Goal: Information Seeking & Learning: Check status

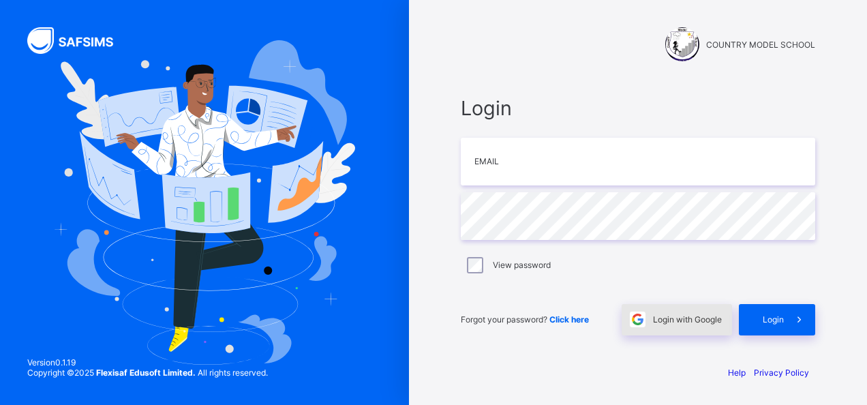
click at [683, 323] on span "Login with Google" at bounding box center [687, 319] width 69 height 10
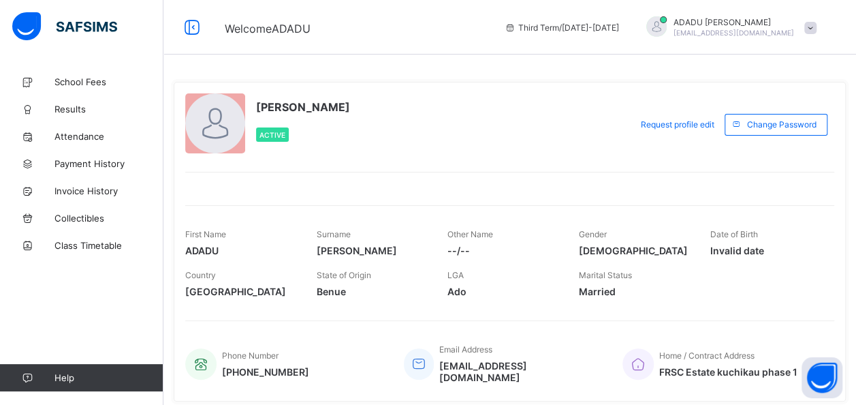
scroll to position [40, 0]
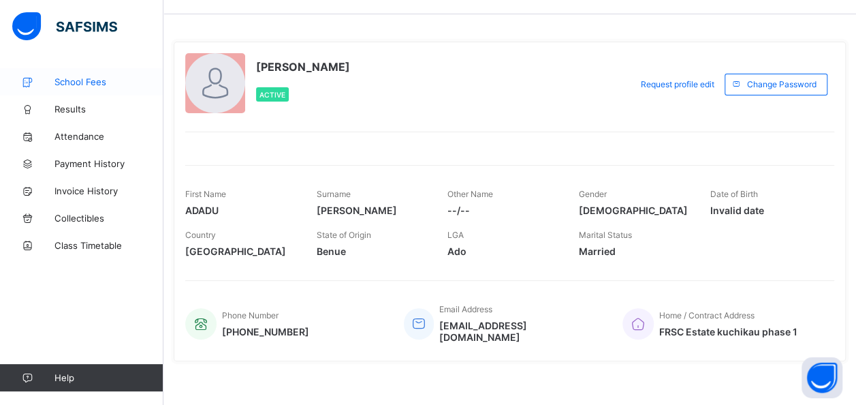
click at [82, 86] on span "School Fees" at bounding box center [108, 81] width 109 height 11
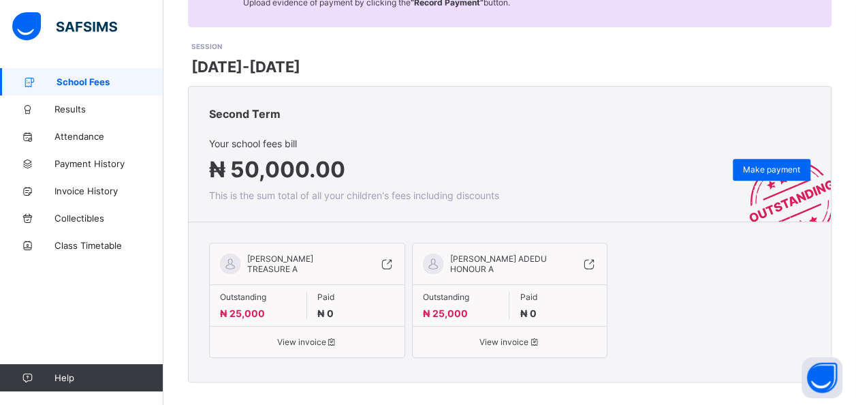
scroll to position [170, 0]
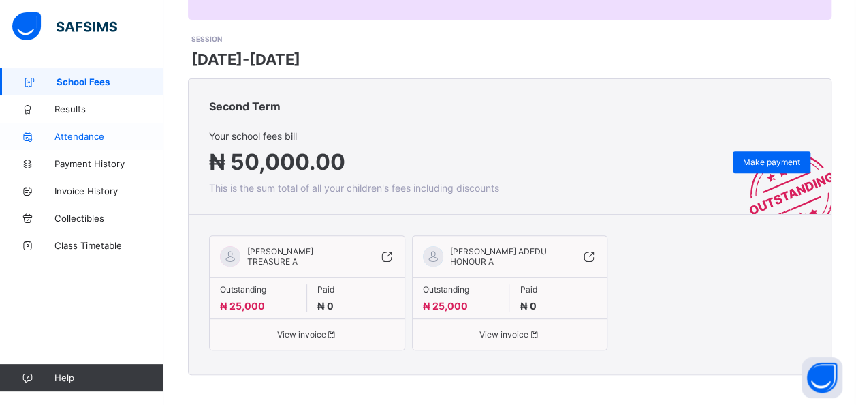
click at [84, 140] on span "Attendance" at bounding box center [108, 136] width 109 height 11
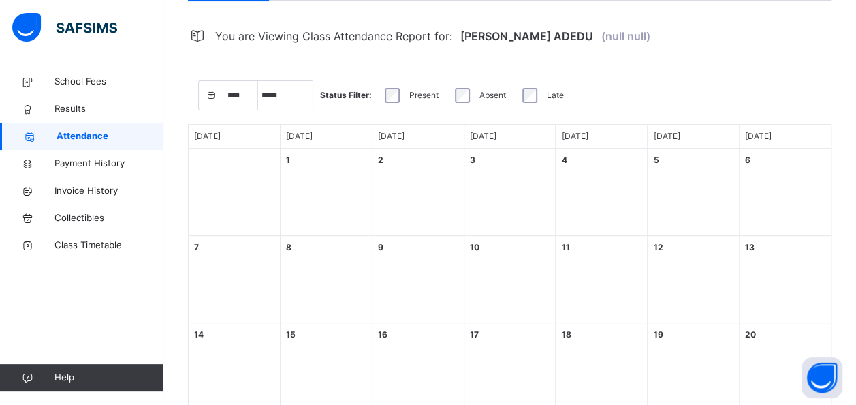
select select "****"
select select "*"
click at [93, 166] on span "Payment History" at bounding box center [108, 164] width 109 height 14
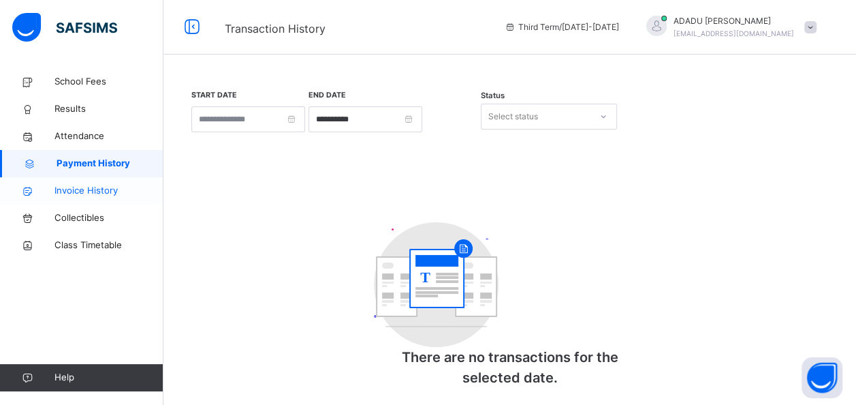
click at [87, 192] on span "Invoice History" at bounding box center [108, 191] width 109 height 14
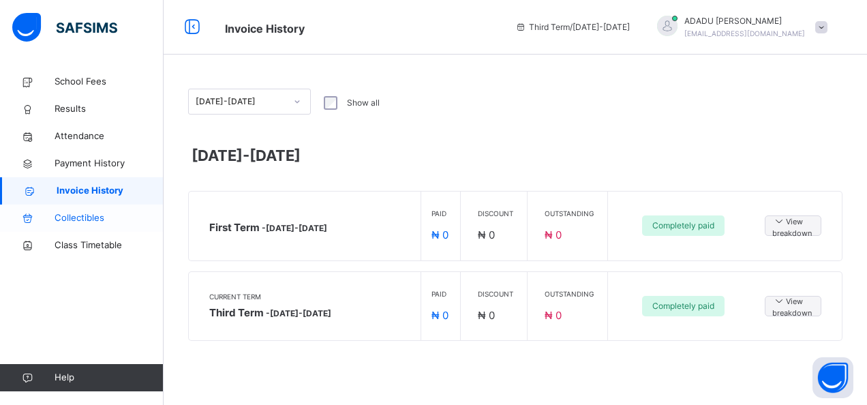
click at [80, 217] on span "Collectibles" at bounding box center [108, 218] width 109 height 14
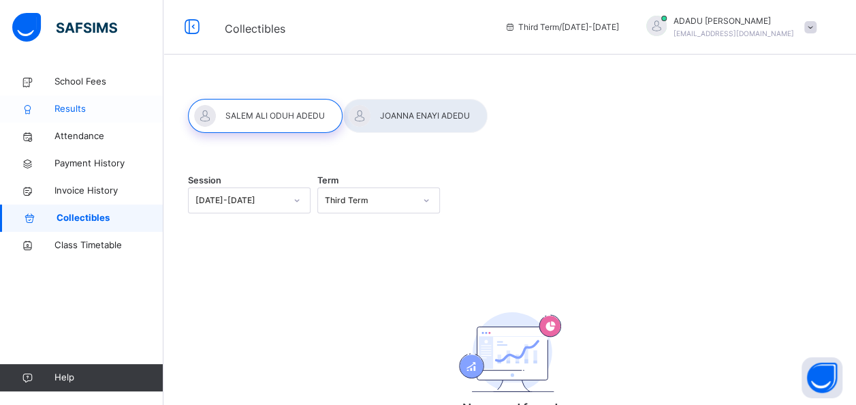
click at [81, 117] on link "Results" at bounding box center [81, 108] width 163 height 27
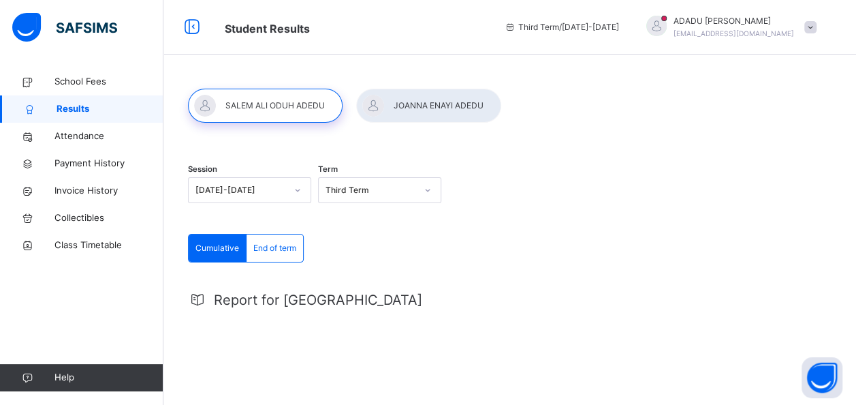
click at [263, 101] on div at bounding box center [265, 106] width 155 height 34
click at [428, 94] on div at bounding box center [428, 106] width 145 height 34
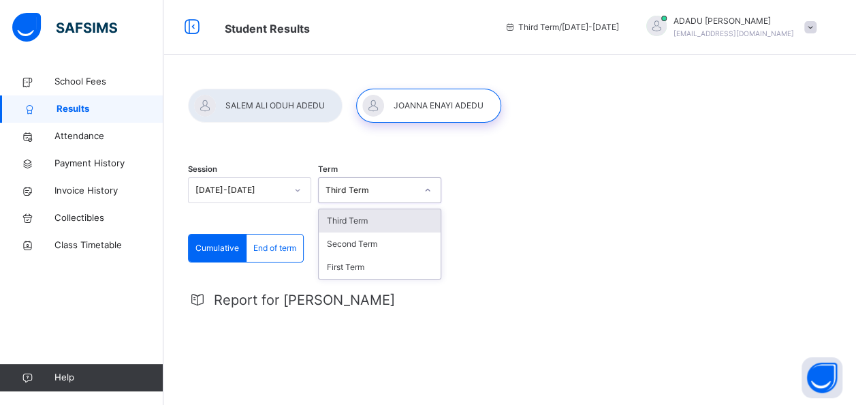
click at [432, 189] on icon at bounding box center [428, 190] width 8 height 14
click at [355, 223] on div "Third Term" at bounding box center [380, 220] width 122 height 23
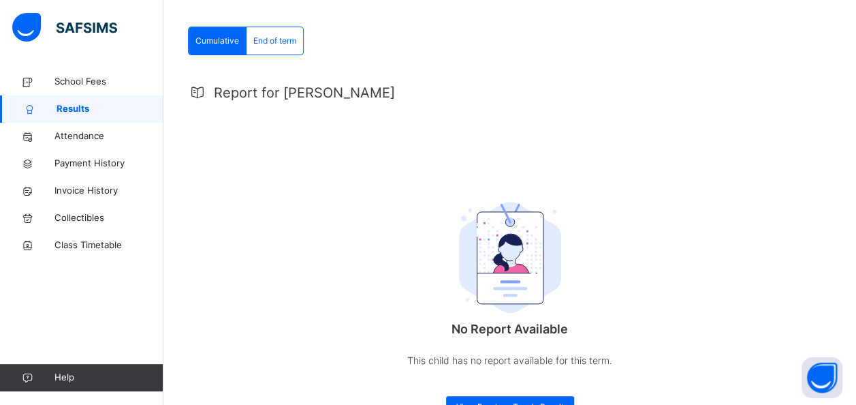
scroll to position [248, 0]
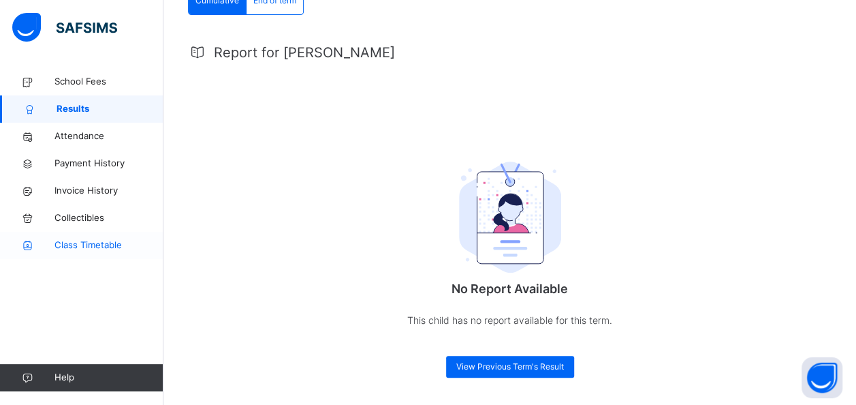
click at [78, 240] on span "Class Timetable" at bounding box center [108, 245] width 109 height 14
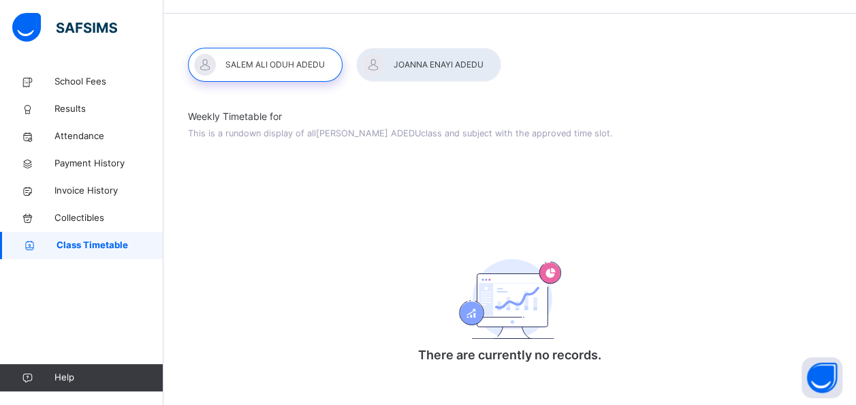
scroll to position [42, 0]
click at [84, 215] on span "Collectibles" at bounding box center [108, 218] width 109 height 14
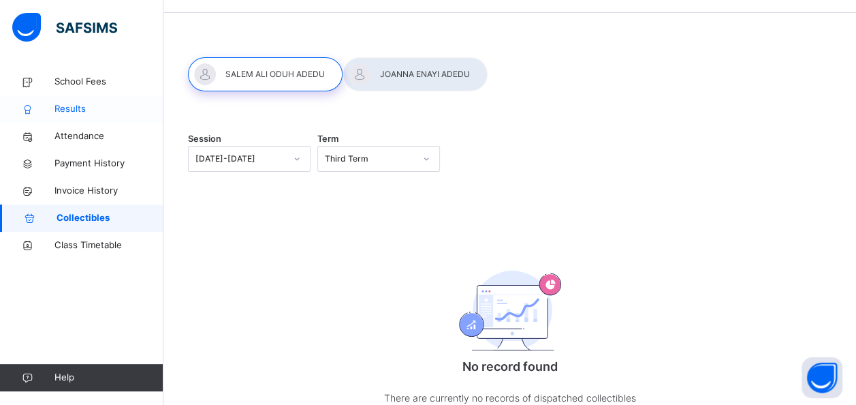
click at [95, 102] on span "Results" at bounding box center [108, 109] width 109 height 14
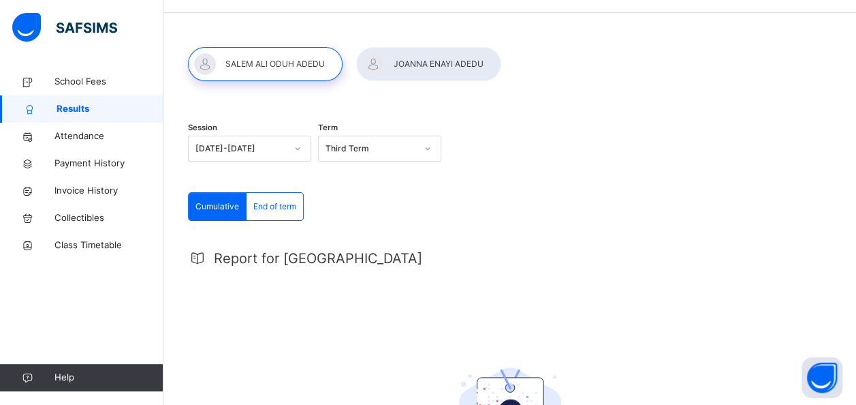
click at [253, 64] on div at bounding box center [265, 64] width 155 height 34
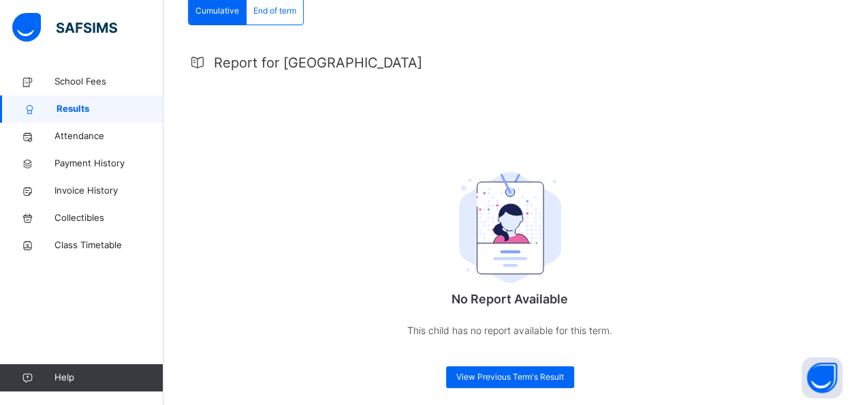
scroll to position [248, 0]
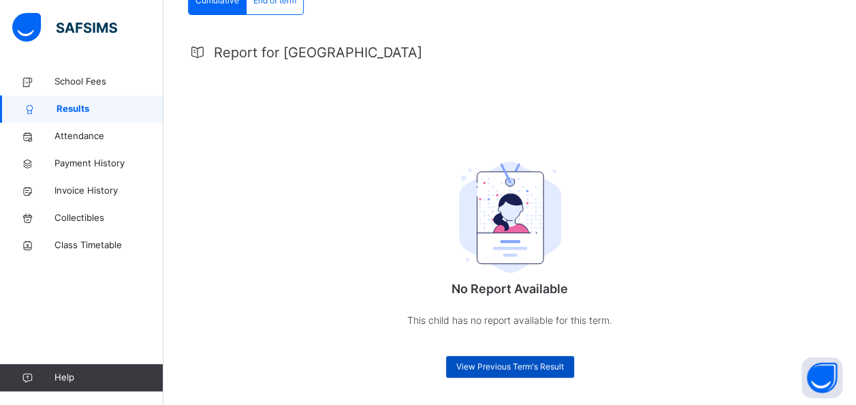
click at [508, 368] on span "View Previous Term's Result" at bounding box center [510, 366] width 108 height 12
click at [200, 50] on icon at bounding box center [197, 52] width 19 height 16
click at [277, 57] on span "Report for [GEOGRAPHIC_DATA]" at bounding box center [318, 52] width 208 height 20
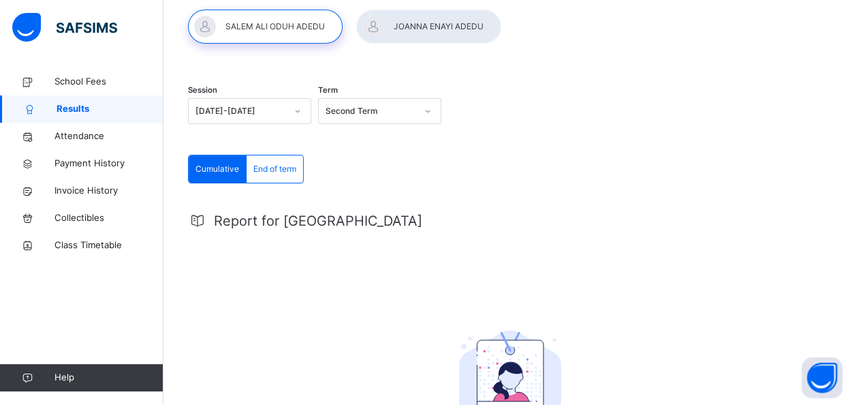
scroll to position [66, 0]
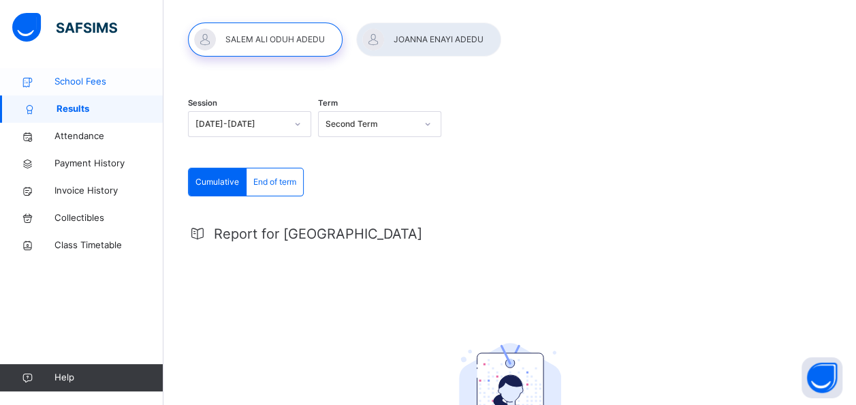
click at [77, 87] on span "School Fees" at bounding box center [108, 82] width 109 height 14
